Goal: Task Accomplishment & Management: Use online tool/utility

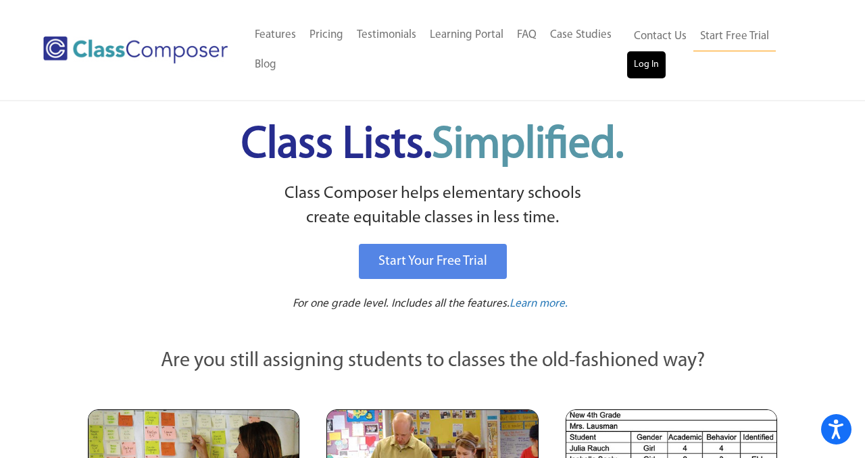
click at [639, 68] on link "Log In" at bounding box center [646, 64] width 39 height 27
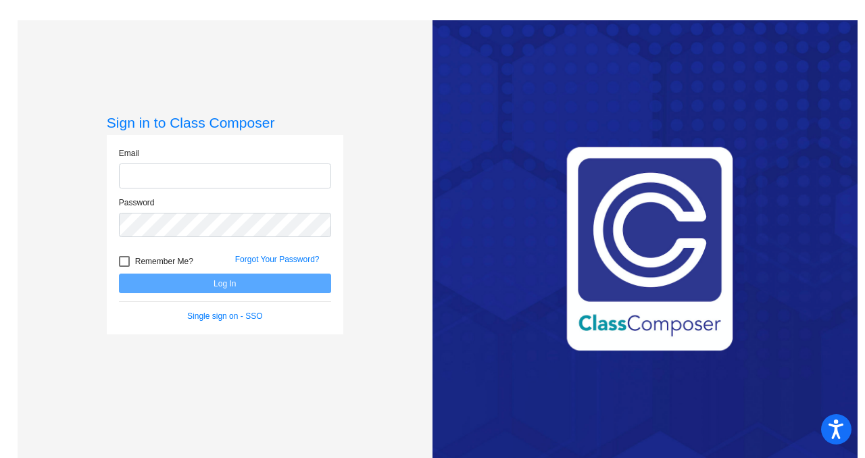
type input "[PERSON_NAME][EMAIL_ADDRESS][DOMAIN_NAME]"
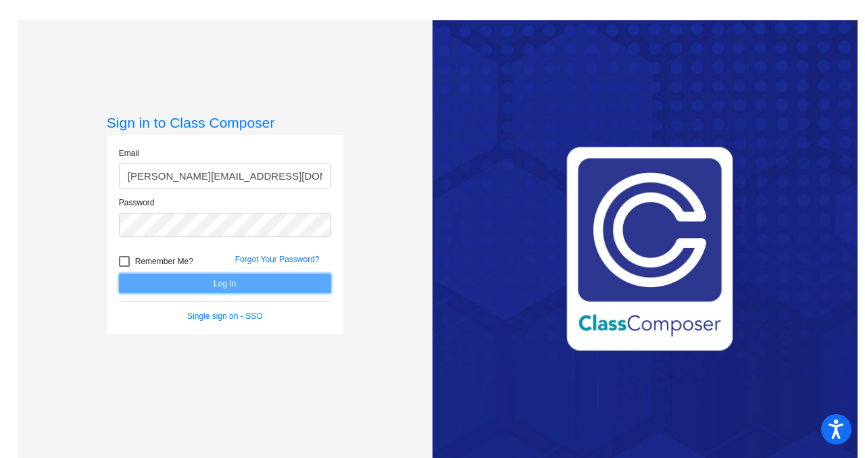
click at [278, 281] on button "Log In" at bounding box center [225, 284] width 212 height 20
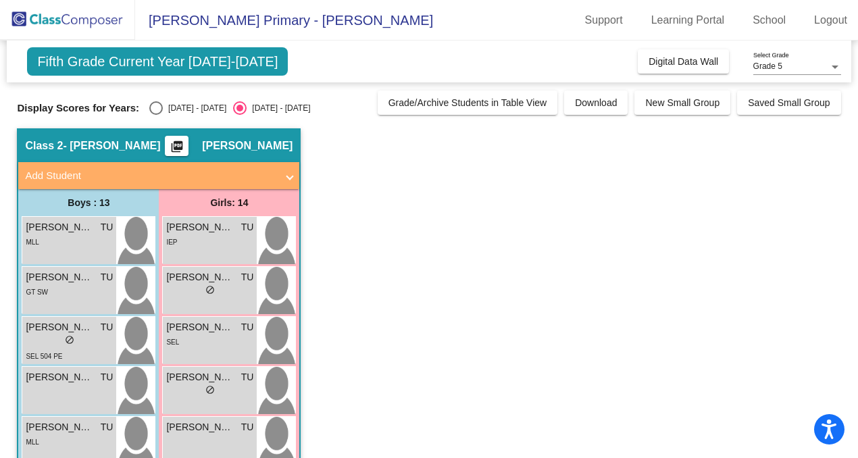
click at [185, 146] on mat-icon "picture_as_pdf" at bounding box center [177, 149] width 16 height 19
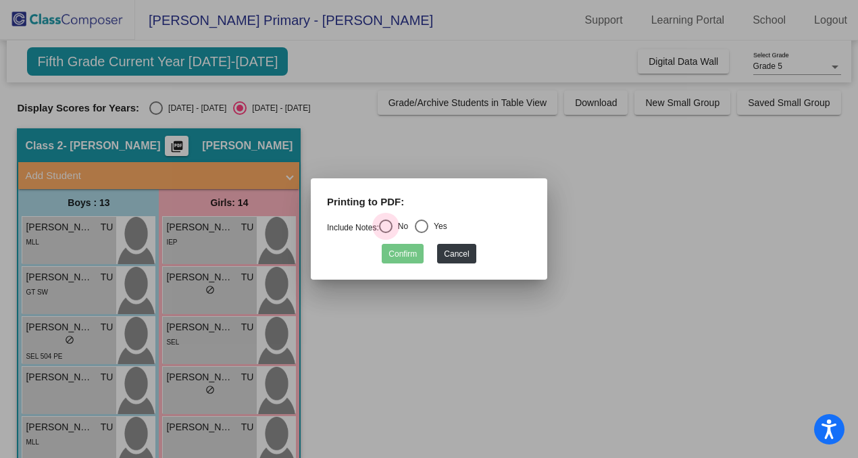
click at [387, 223] on div "Select an option" at bounding box center [386, 227] width 14 height 14
click at [386, 233] on input "No" at bounding box center [385, 233] width 1 height 1
radio input "true"
click at [422, 253] on button "Confirm" at bounding box center [403, 254] width 42 height 20
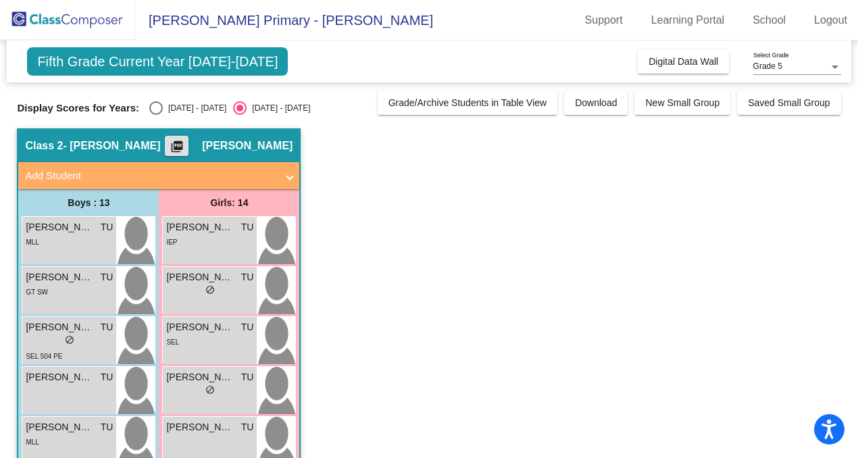
click at [181, 110] on div "[DATE] - [DATE]" at bounding box center [195, 108] width 64 height 12
click at [156, 115] on input "[DATE] - [DATE]" at bounding box center [155, 115] width 1 height 1
radio input "true"
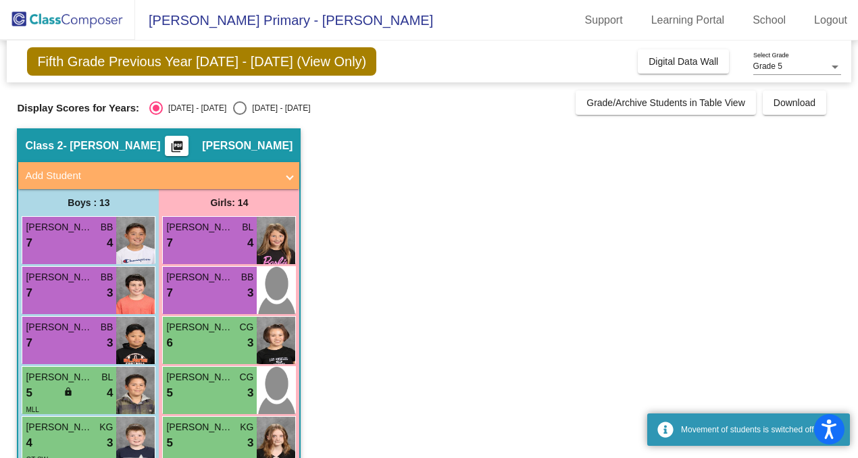
click at [185, 147] on mat-icon "picture_as_pdf" at bounding box center [177, 149] width 16 height 19
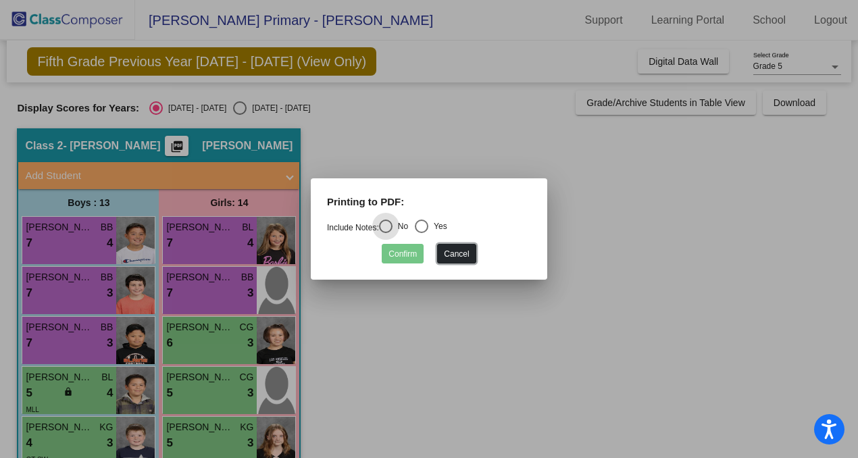
click at [453, 259] on button "Cancel" at bounding box center [456, 254] width 39 height 20
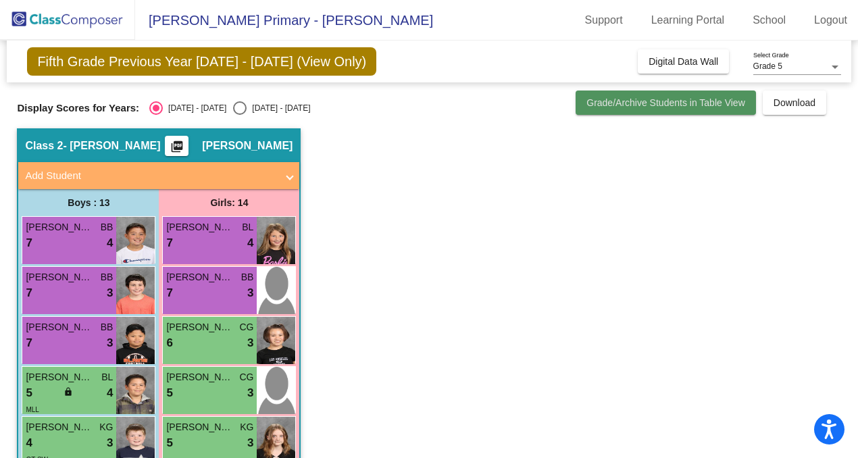
click at [610, 101] on span "Grade/Archive Students in Table View" at bounding box center [666, 102] width 159 height 11
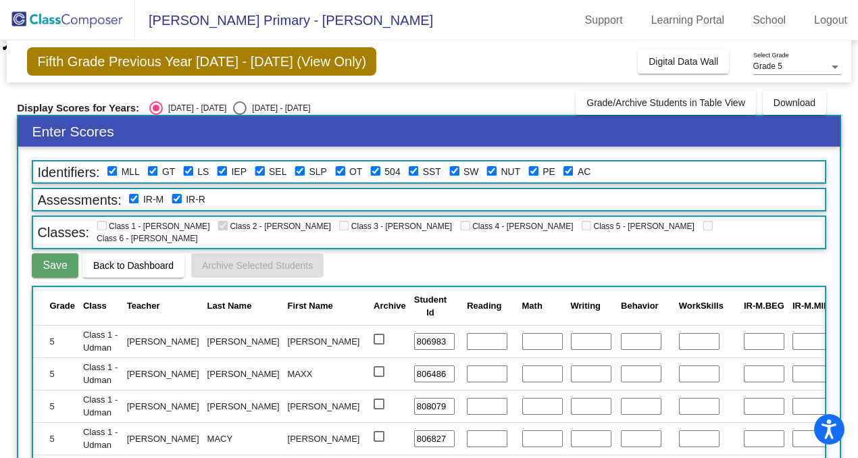
click at [260, 62] on span "Fifth Grade Previous Year [DATE] - [DATE] (View Only)" at bounding box center [201, 61] width 349 height 28
click at [681, 69] on button "Digital Data Wall" at bounding box center [683, 61] width 91 height 24
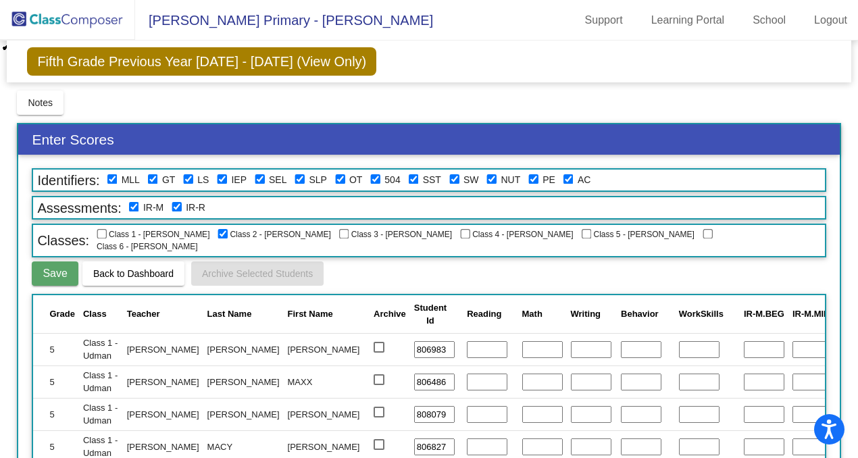
click at [80, 27] on img at bounding box center [67, 20] width 135 height 40
